Goal: Information Seeking & Learning: Learn about a topic

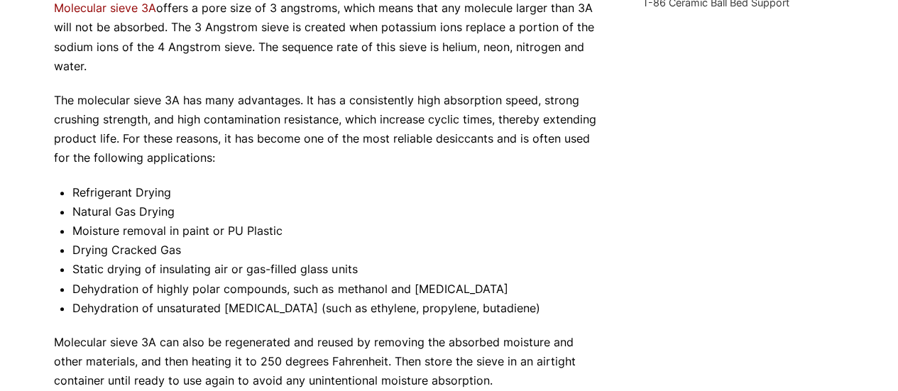
scroll to position [565, 0]
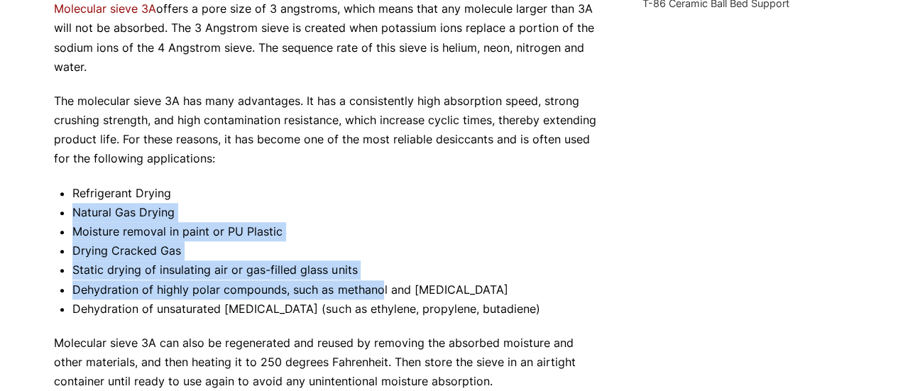
drag, startPoint x: 355, startPoint y: 195, endPoint x: 380, endPoint y: 287, distance: 94.9
click at [380, 287] on ul "Refrigerant Drying Natural Gas Drying Moisture removal in paint or PU Plastic D…" at bounding box center [337, 251] width 531 height 135
click at [380, 287] on li "Dehydration of highly polar compounds, such as methanol and [MEDICAL_DATA]" at bounding box center [337, 289] width 531 height 19
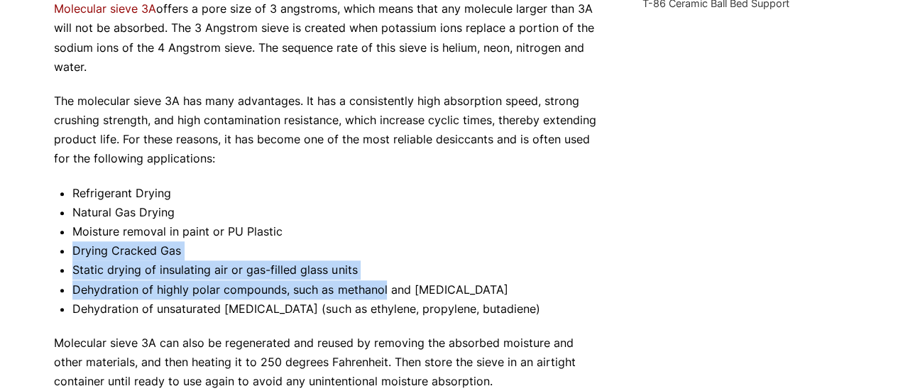
drag, startPoint x: 380, startPoint y: 287, endPoint x: 422, endPoint y: 215, distance: 83.0
click at [422, 215] on ul "Refrigerant Drying Natural Gas Drying Moisture removal in paint or PU Plastic D…" at bounding box center [337, 251] width 531 height 135
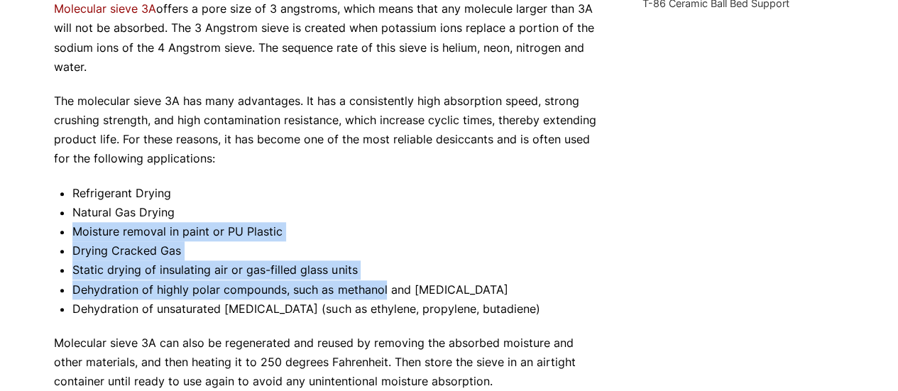
click at [422, 215] on li "Natural Gas Drying" at bounding box center [337, 212] width 531 height 19
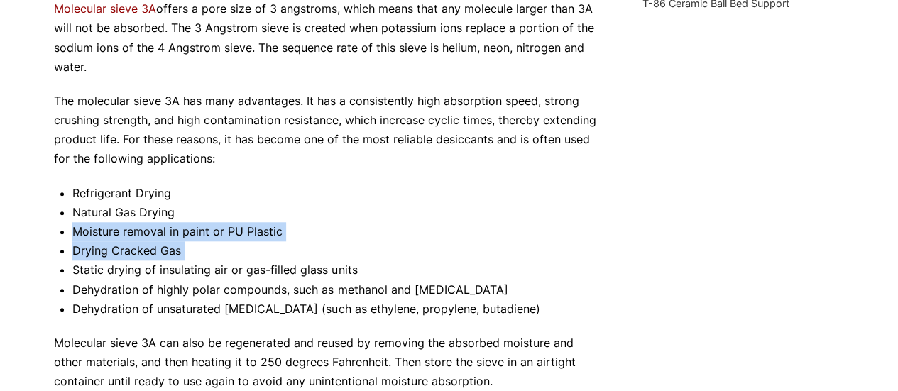
drag, startPoint x: 422, startPoint y: 215, endPoint x: 421, endPoint y: 263, distance: 48.3
click at [421, 263] on ul "Refrigerant Drying Natural Gas Drying Moisture removal in paint or PU Plastic D…" at bounding box center [337, 251] width 531 height 135
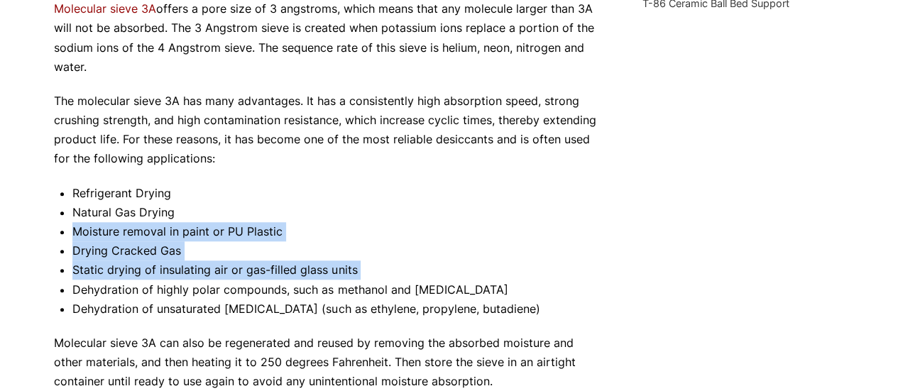
click at [421, 263] on li "Static drying of insulating air or gas-filled glass units" at bounding box center [337, 270] width 531 height 19
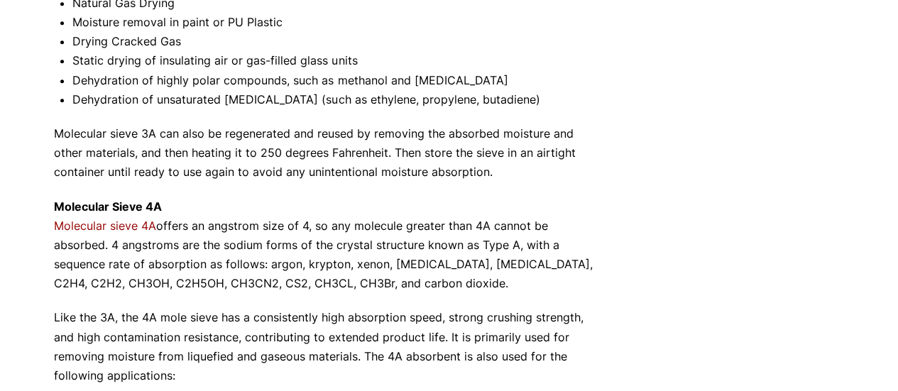
scroll to position [833, 0]
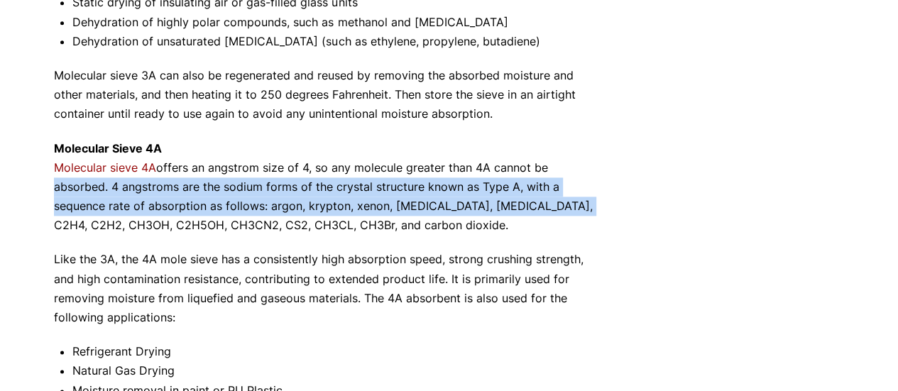
drag, startPoint x: 619, startPoint y: 166, endPoint x: 612, endPoint y: 204, distance: 39.0
click at [612, 204] on div "What is a Molecular Sieve: 3A, 4A & 5A tkdigital [DATE] Molecular Sieve Not all…" at bounding box center [449, 117] width 790 height 1596
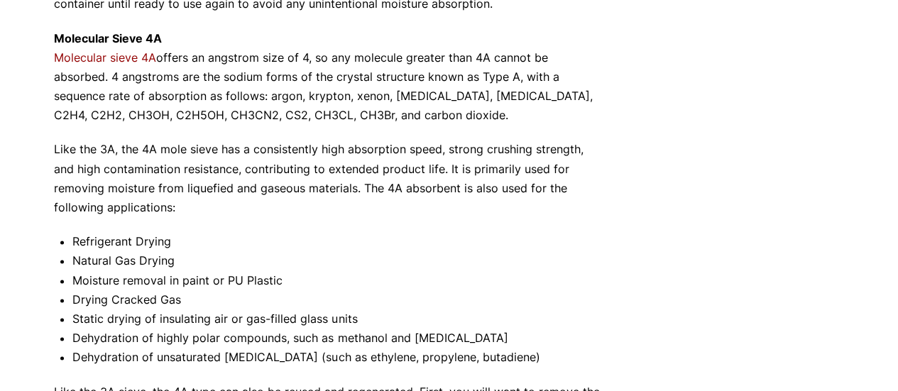
scroll to position [1005, 0]
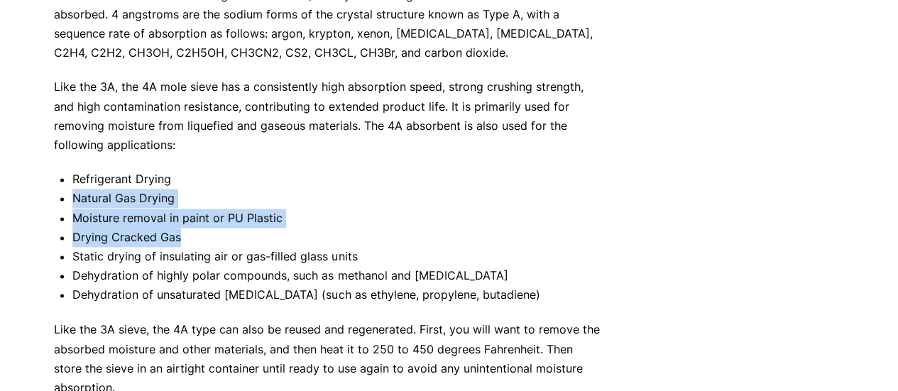
drag, startPoint x: 616, startPoint y: 187, endPoint x: 615, endPoint y: 253, distance: 66.7
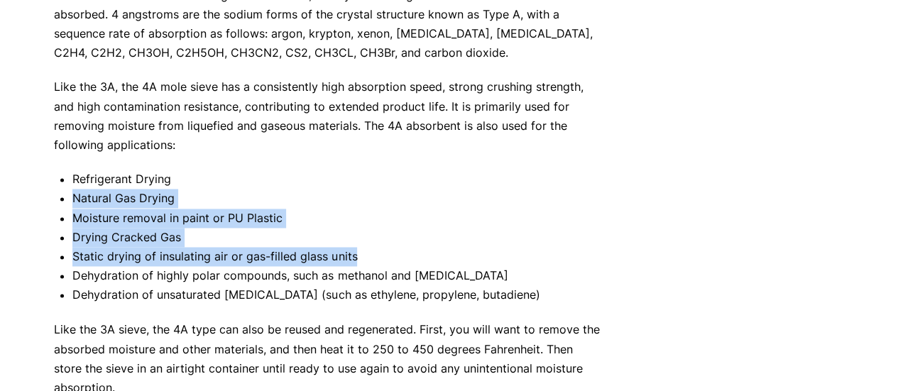
drag, startPoint x: 615, startPoint y: 253, endPoint x: 634, endPoint y: 170, distance: 85.9
drag, startPoint x: 622, startPoint y: 193, endPoint x: 610, endPoint y: 261, distance: 68.4
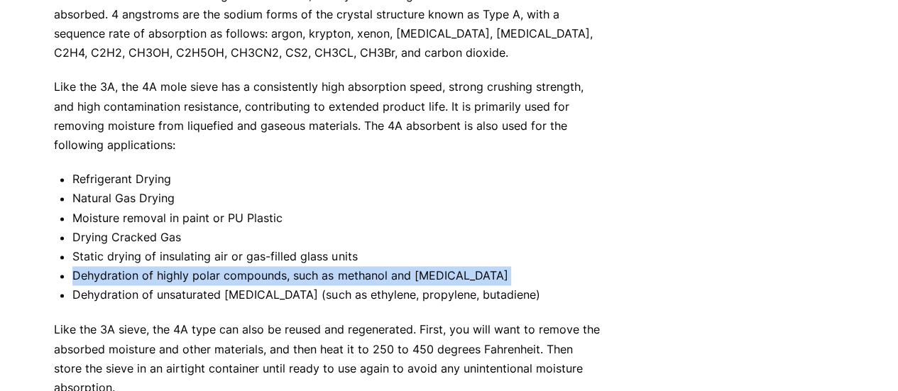
drag, startPoint x: 610, startPoint y: 261, endPoint x: 609, endPoint y: 278, distance: 17.1
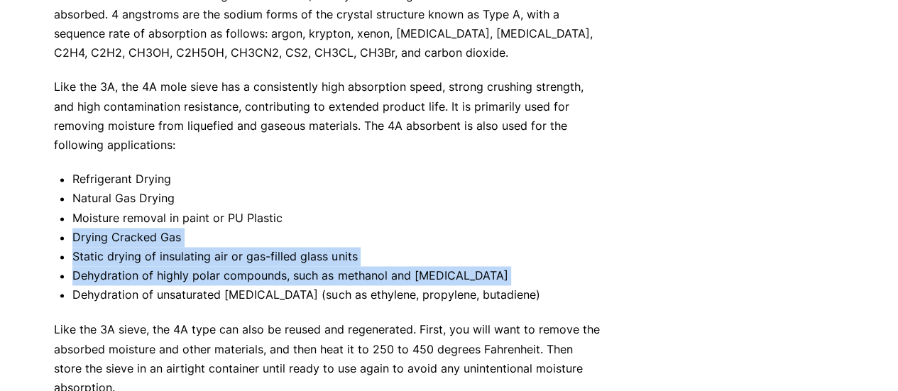
drag, startPoint x: 609, startPoint y: 278, endPoint x: 628, endPoint y: 214, distance: 65.8
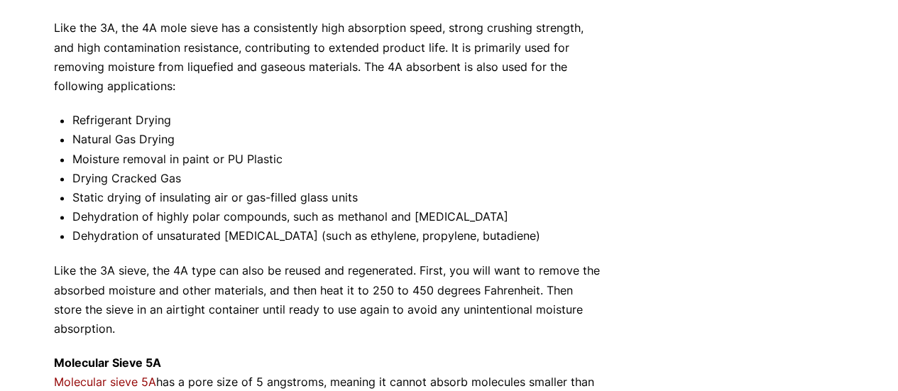
scroll to position [993, 0]
